Goal: Find specific page/section: Find specific page/section

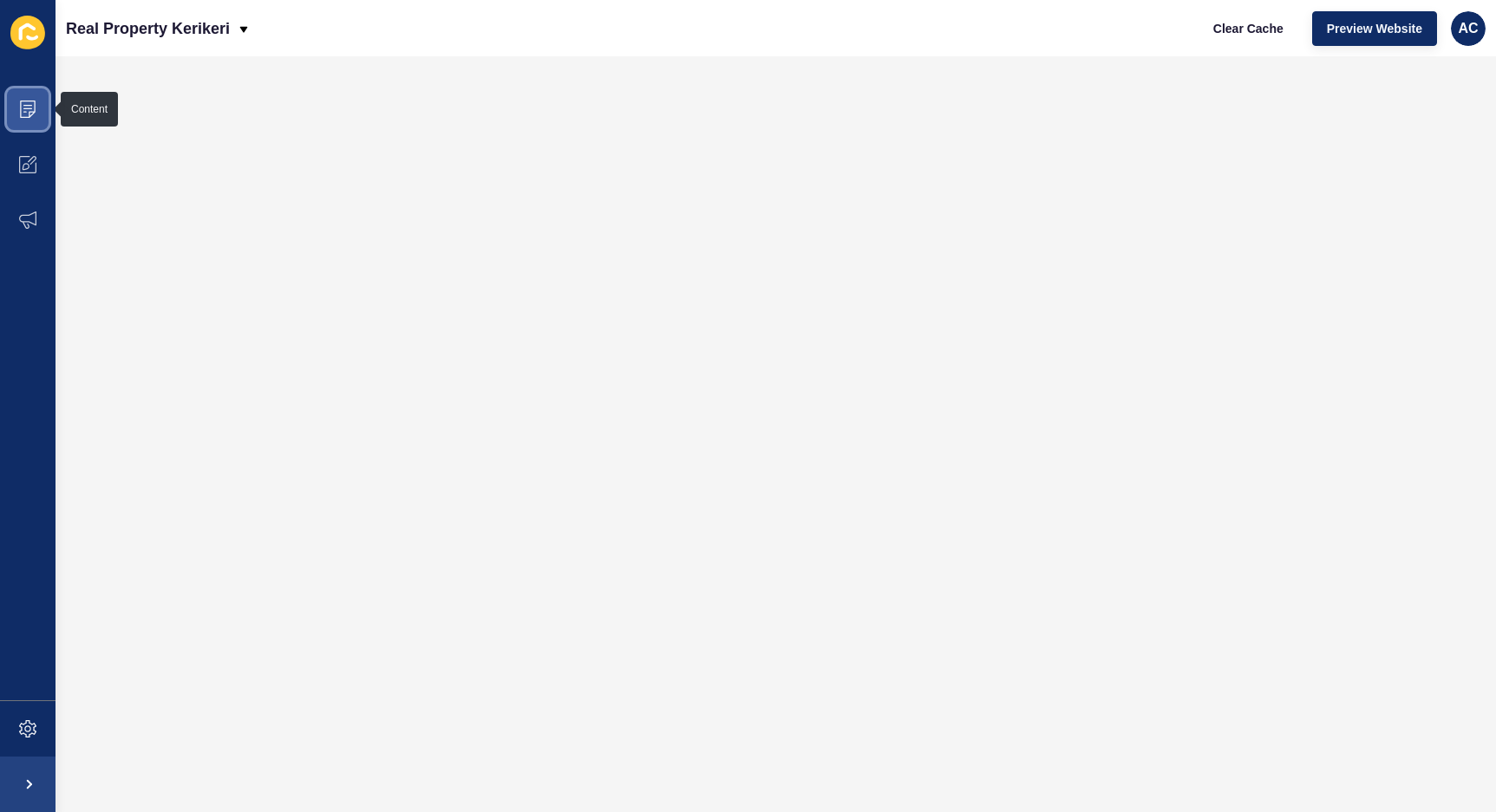
click at [34, 108] on icon at bounding box center [27, 109] width 16 height 18
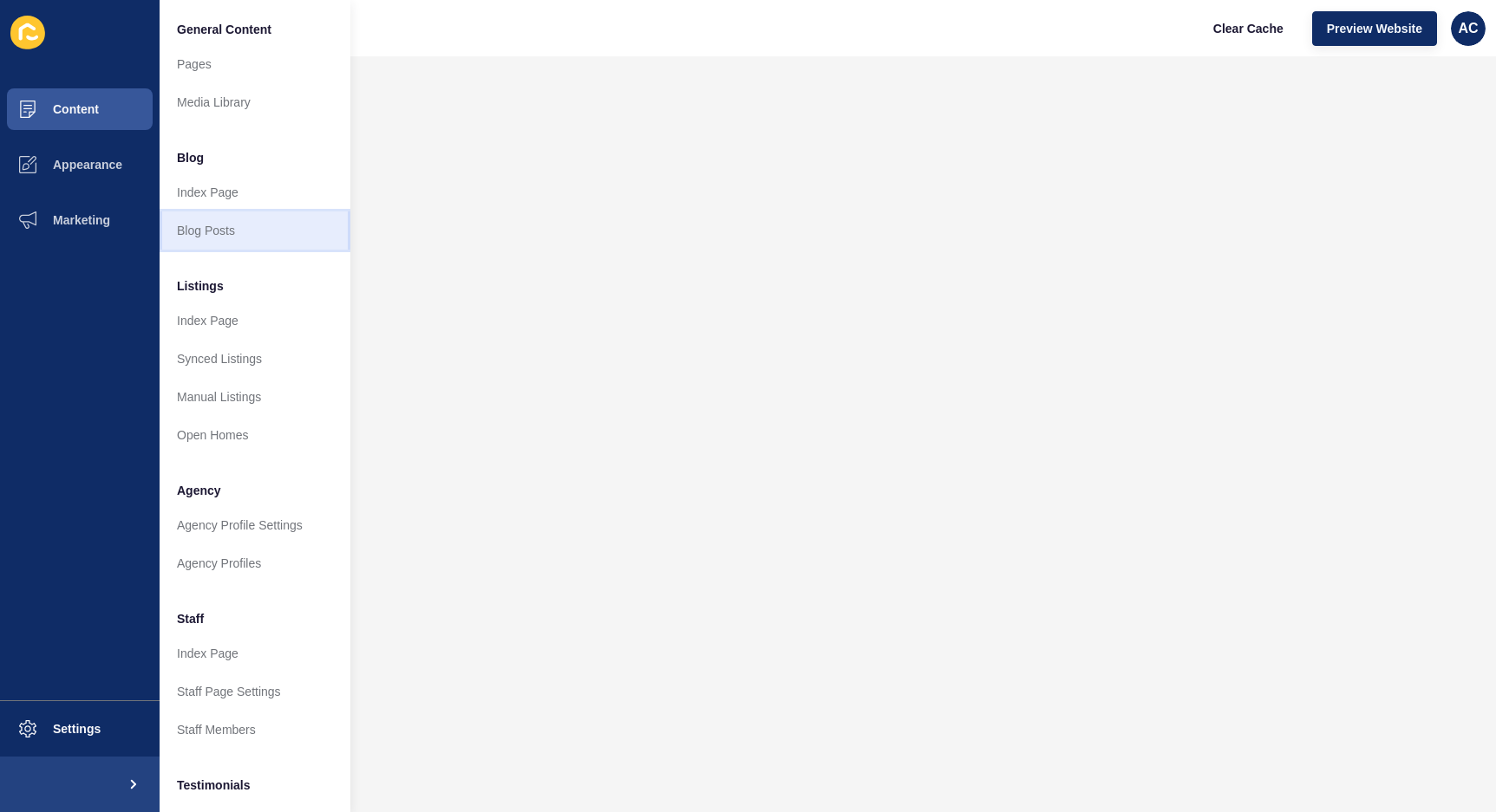
click at [215, 225] on link "Blog Posts" at bounding box center [255, 230] width 191 height 38
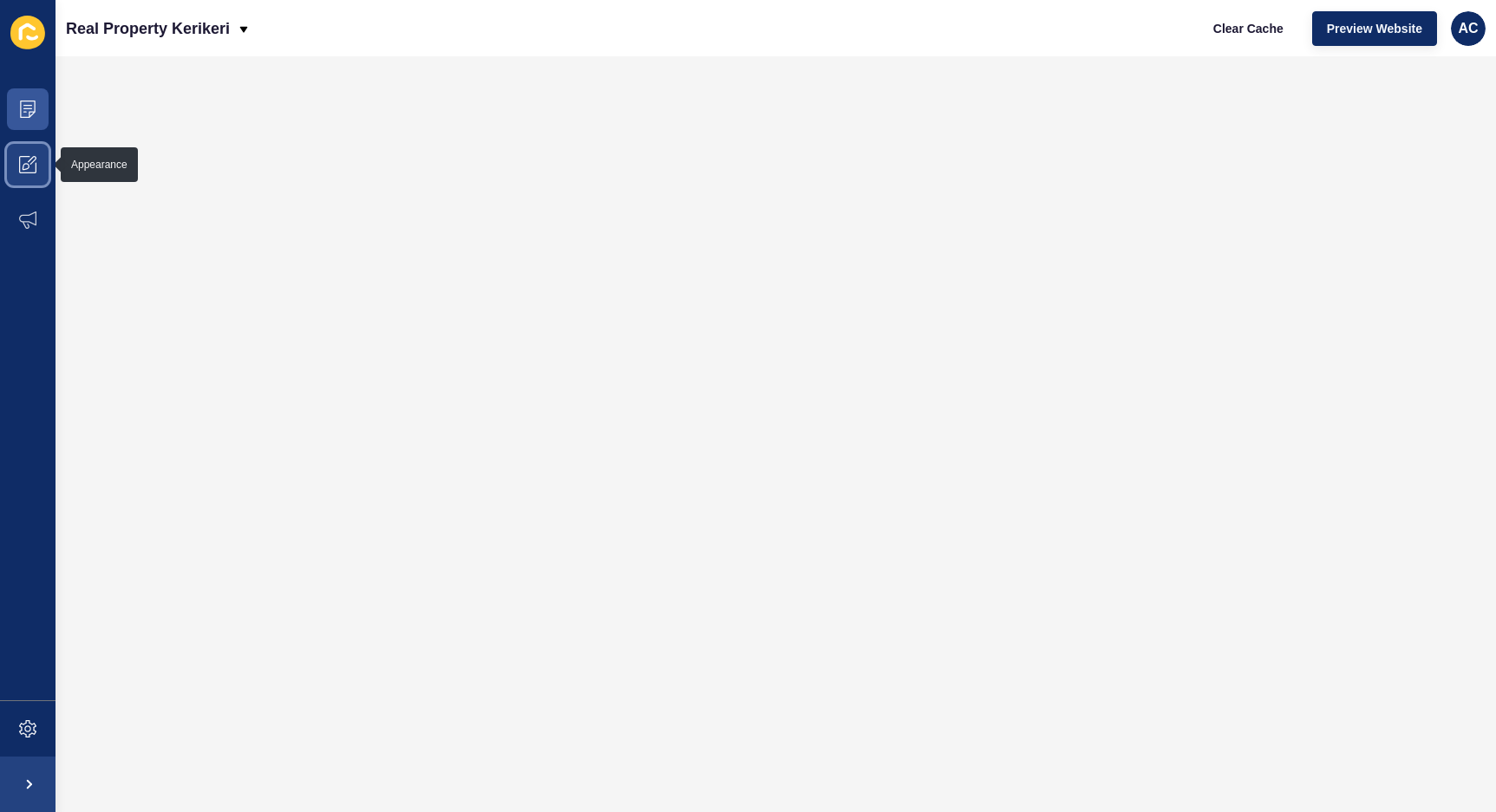
click at [12, 162] on span at bounding box center [28, 165] width 56 height 56
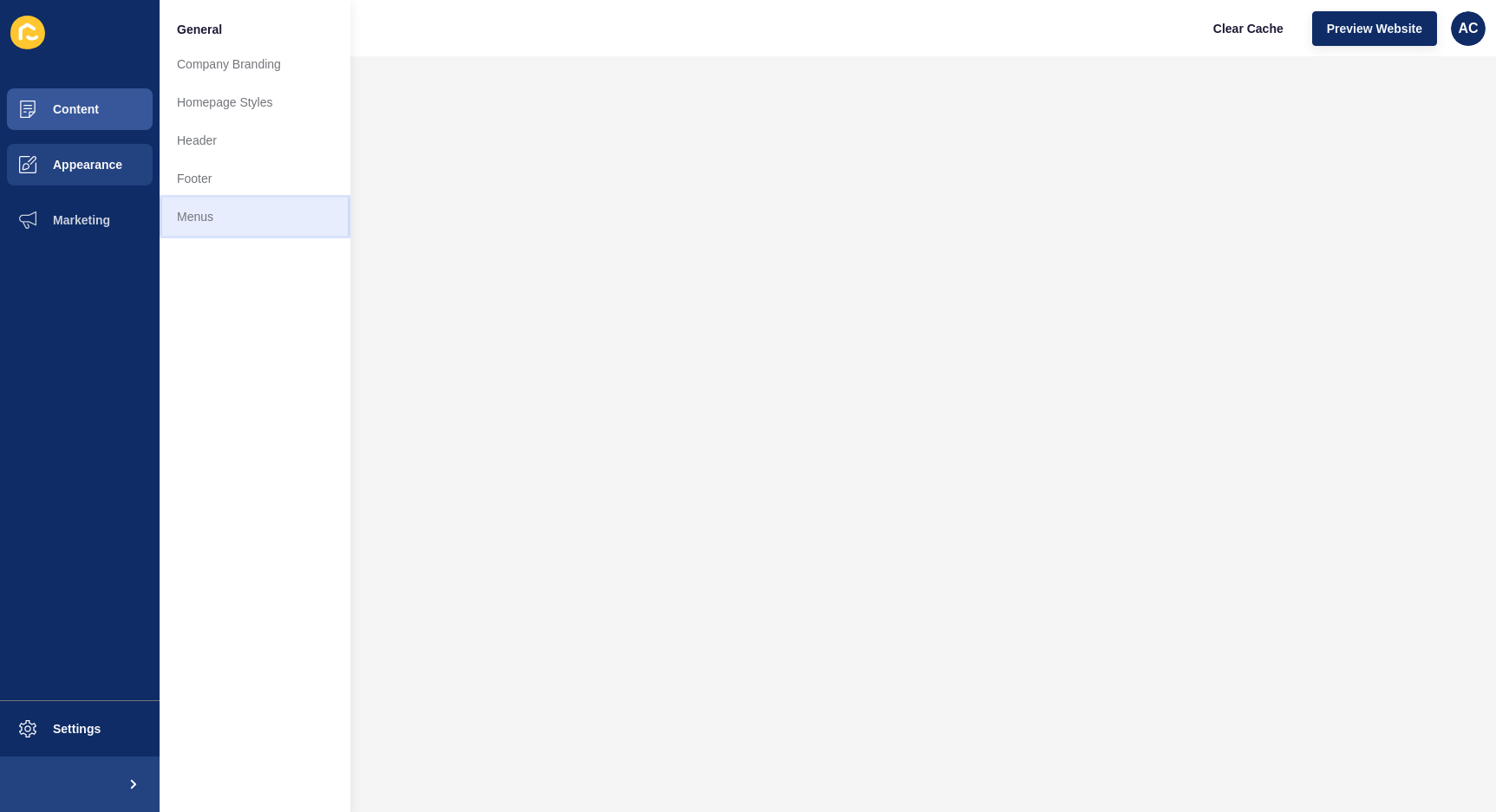
click at [216, 230] on link "Menus" at bounding box center [255, 216] width 191 height 38
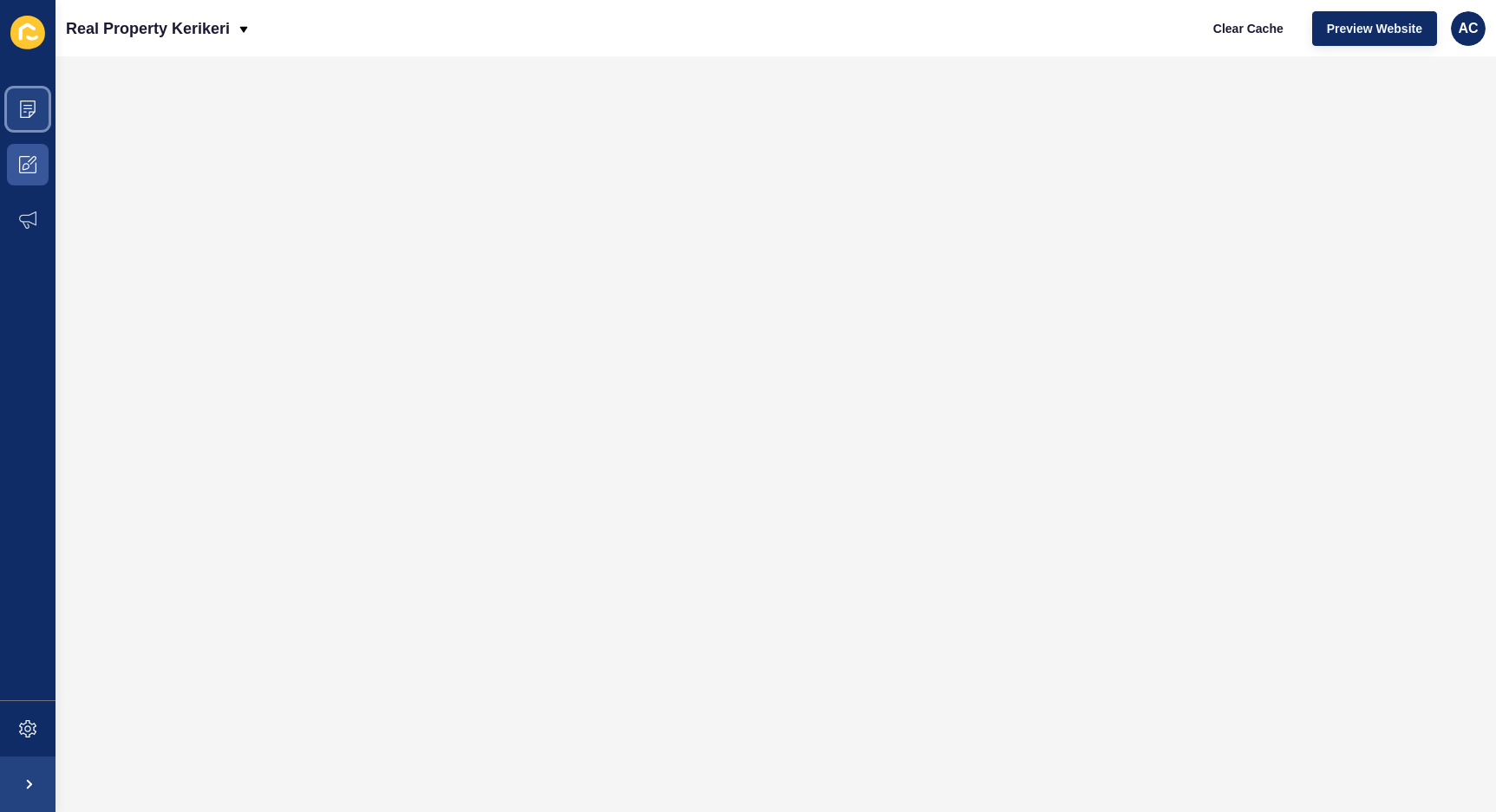
click at [19, 121] on span at bounding box center [28, 109] width 56 height 56
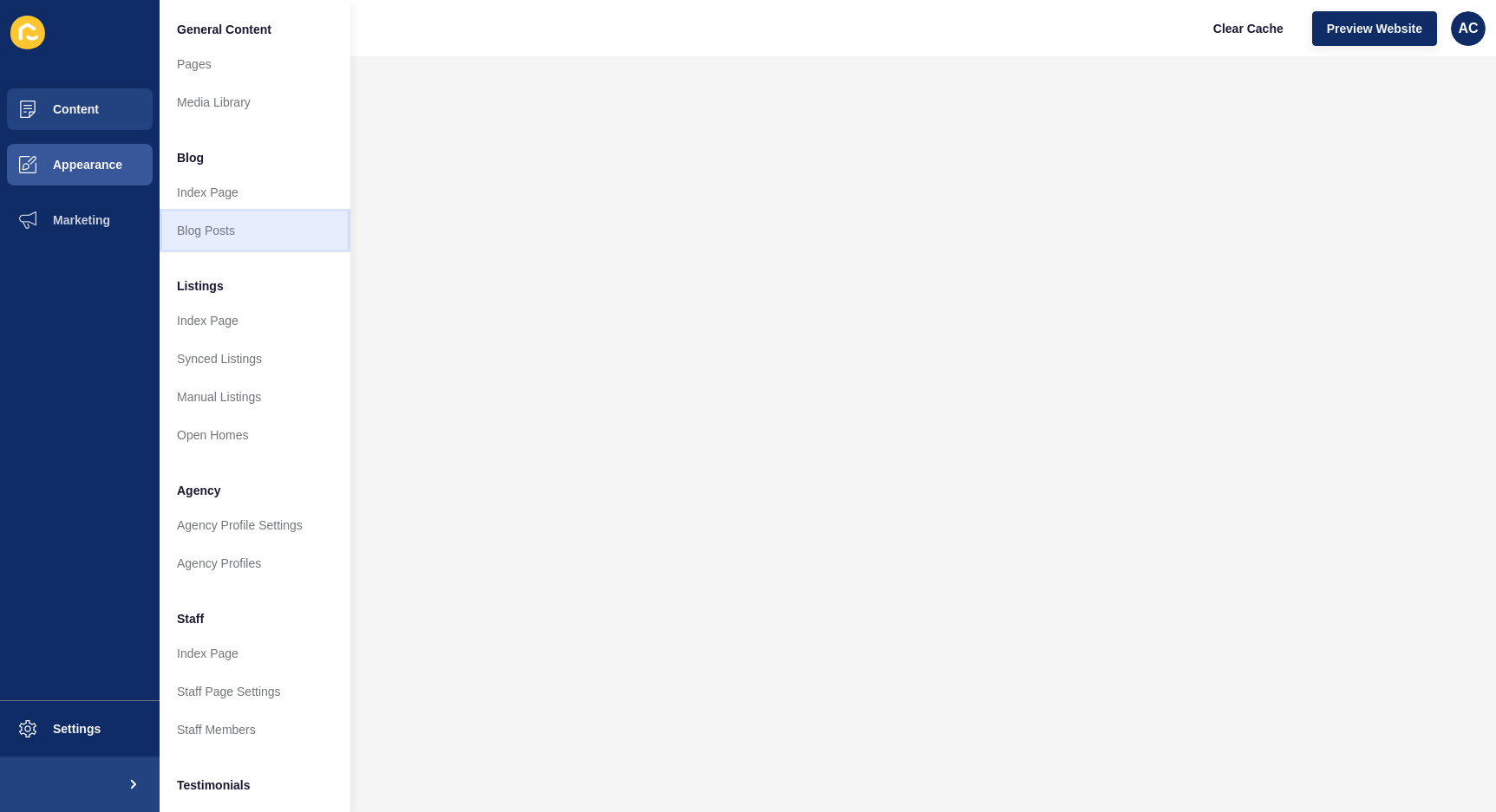
click at [202, 221] on link "Blog Posts" at bounding box center [255, 230] width 191 height 38
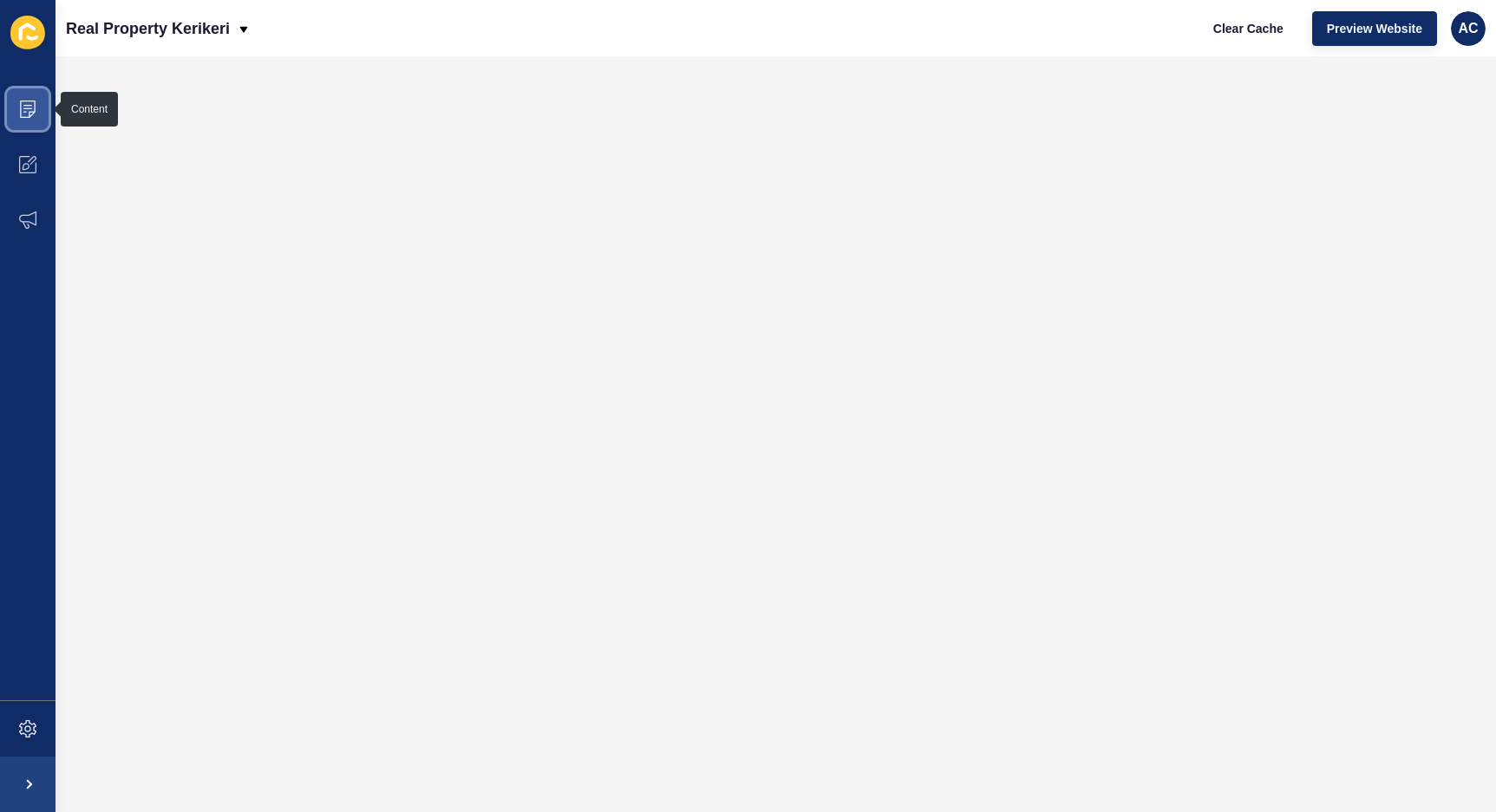
click at [26, 115] on icon at bounding box center [27, 109] width 18 height 18
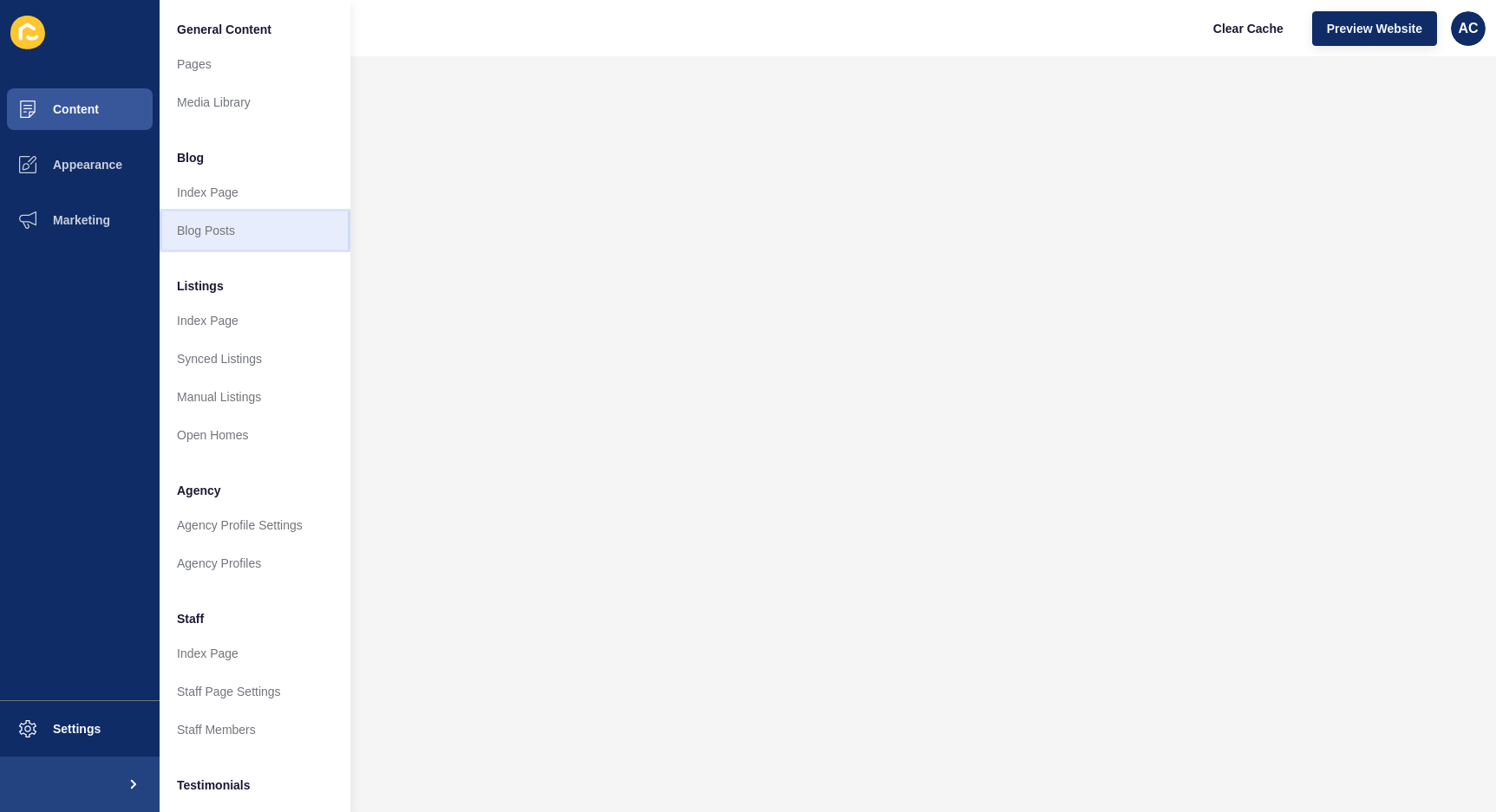
click at [186, 228] on link "Blog Posts" at bounding box center [255, 230] width 191 height 38
